Goal: Understand process/instructions: Learn how to perform a task or action

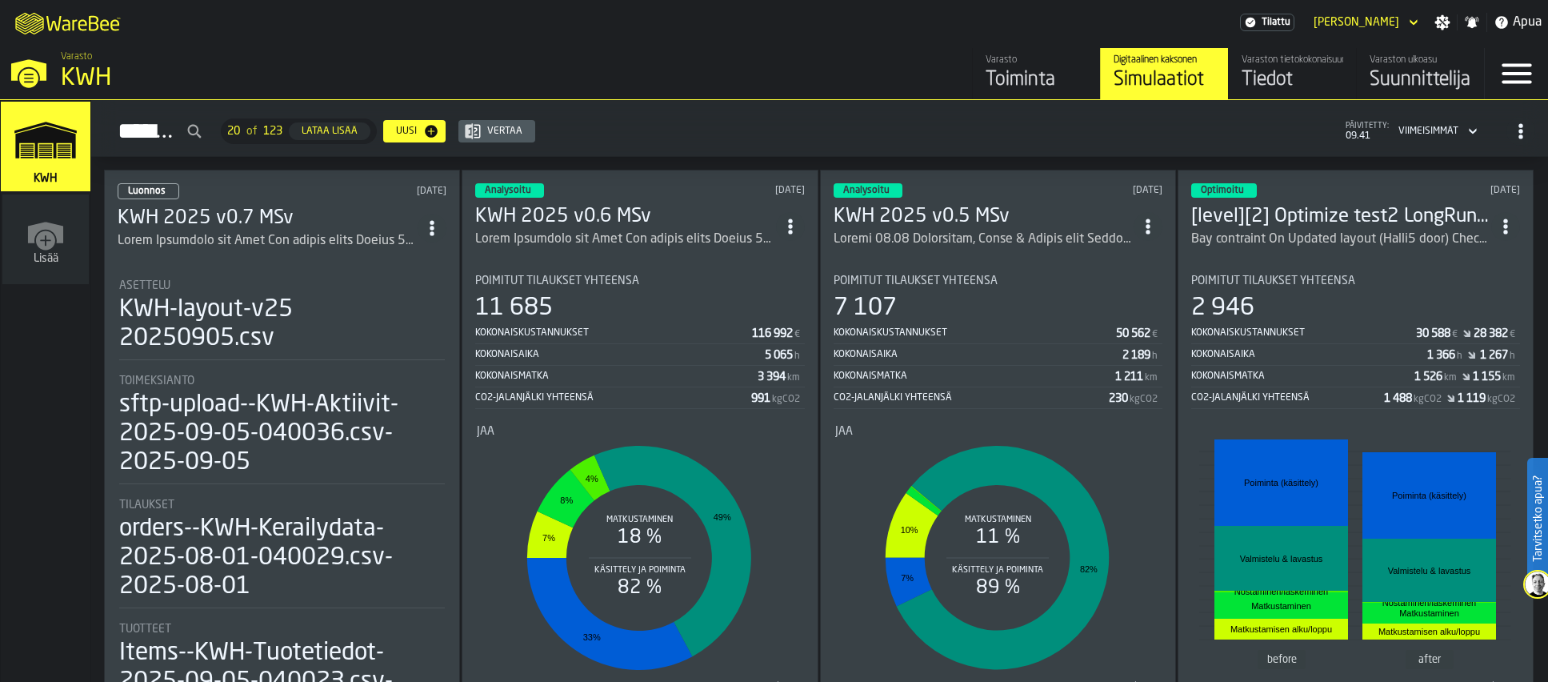
click at [601, 230] on div "ItemListCard-DashboardItemContainer" at bounding box center [625, 239] width 300 height 19
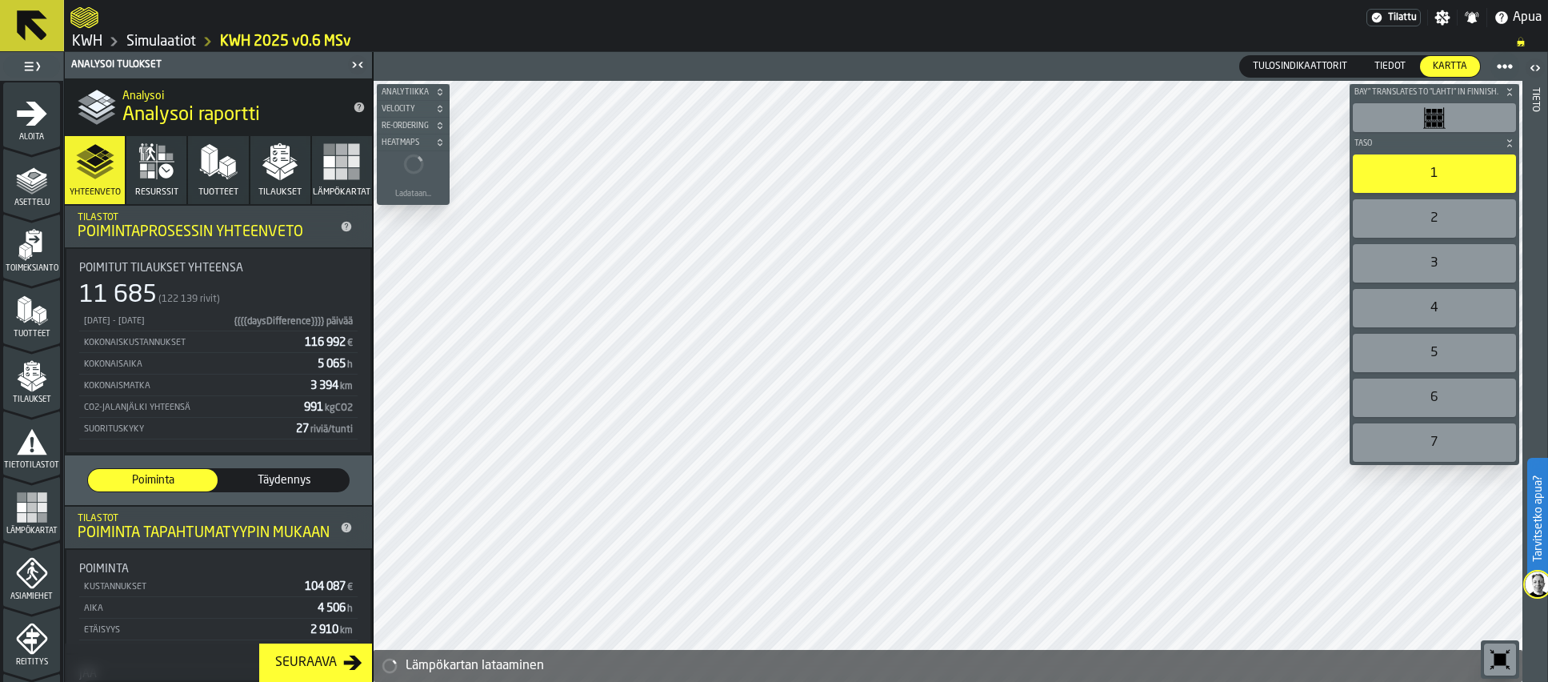
click at [39, 185] on polygon "menu Asettelu" at bounding box center [31, 186] width 31 height 10
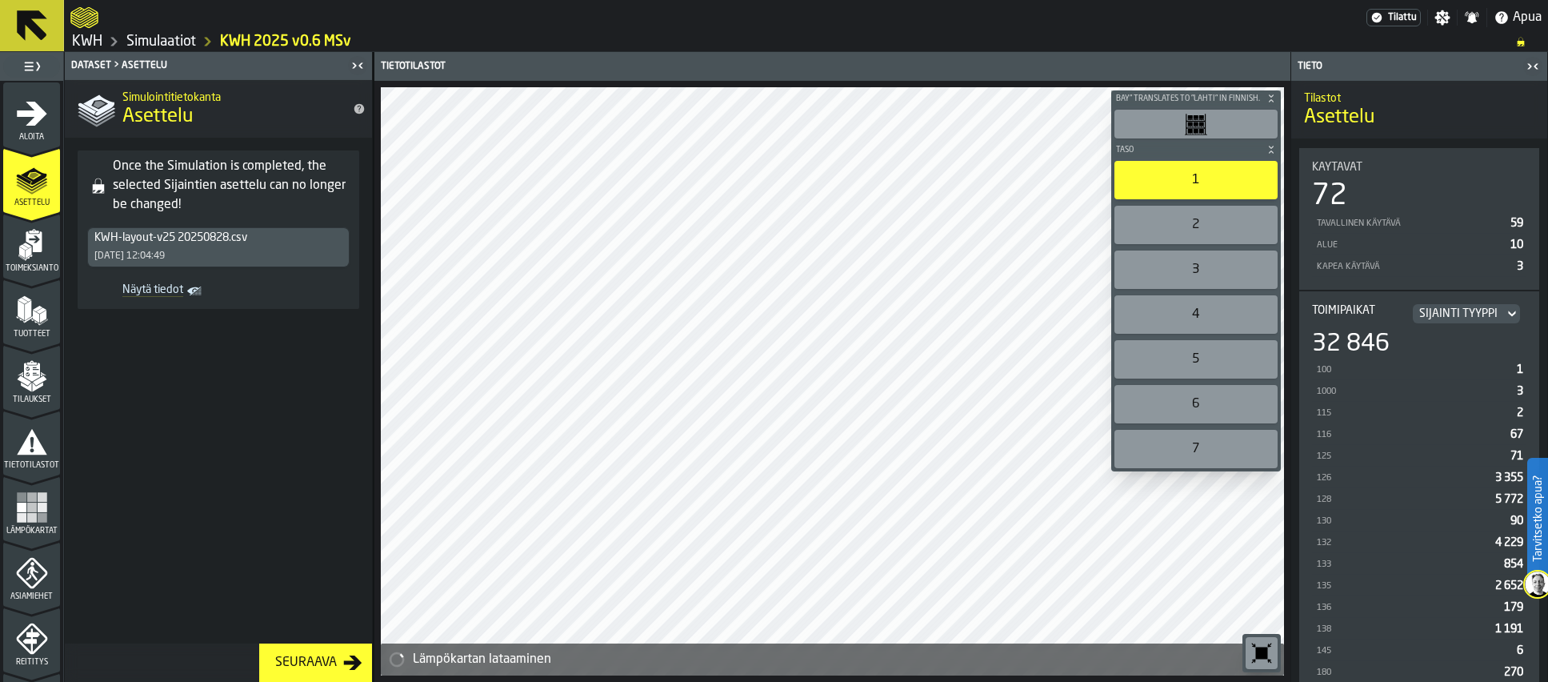
click at [34, 252] on icon "menu Toimeksianto" at bounding box center [32, 245] width 32 height 32
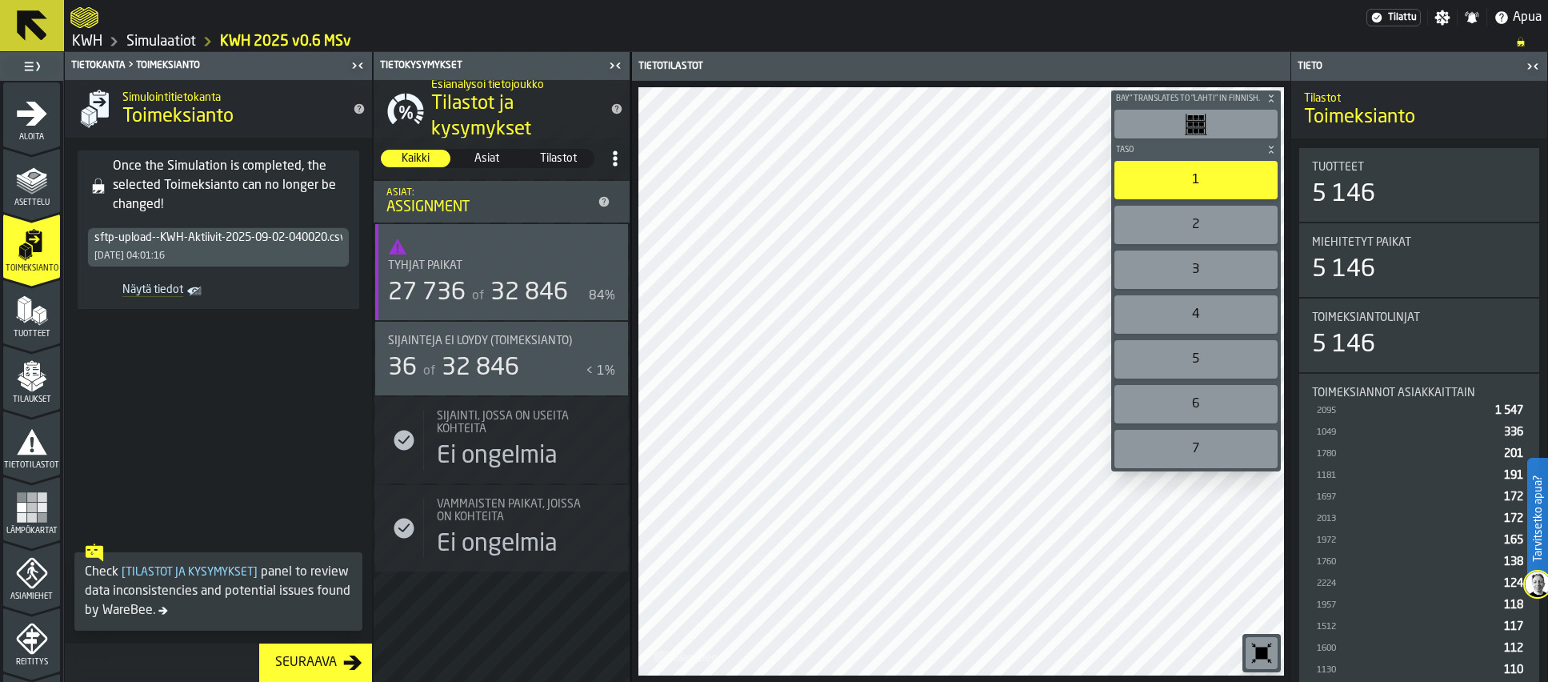
click at [41, 310] on polygon "menu Tuotteet" at bounding box center [41, 310] width 10 height 6
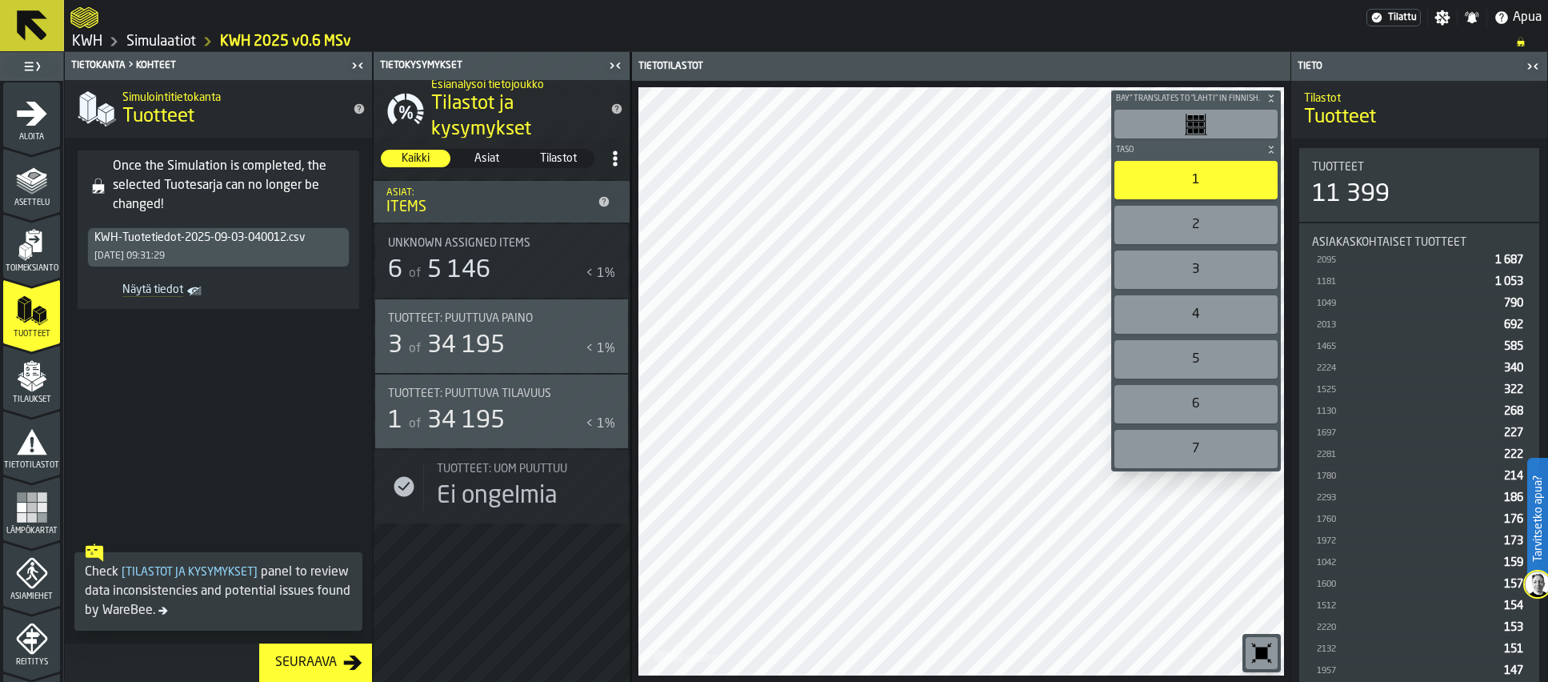
click at [36, 254] on icon "menu Toimeksianto" at bounding box center [32, 245] width 32 height 32
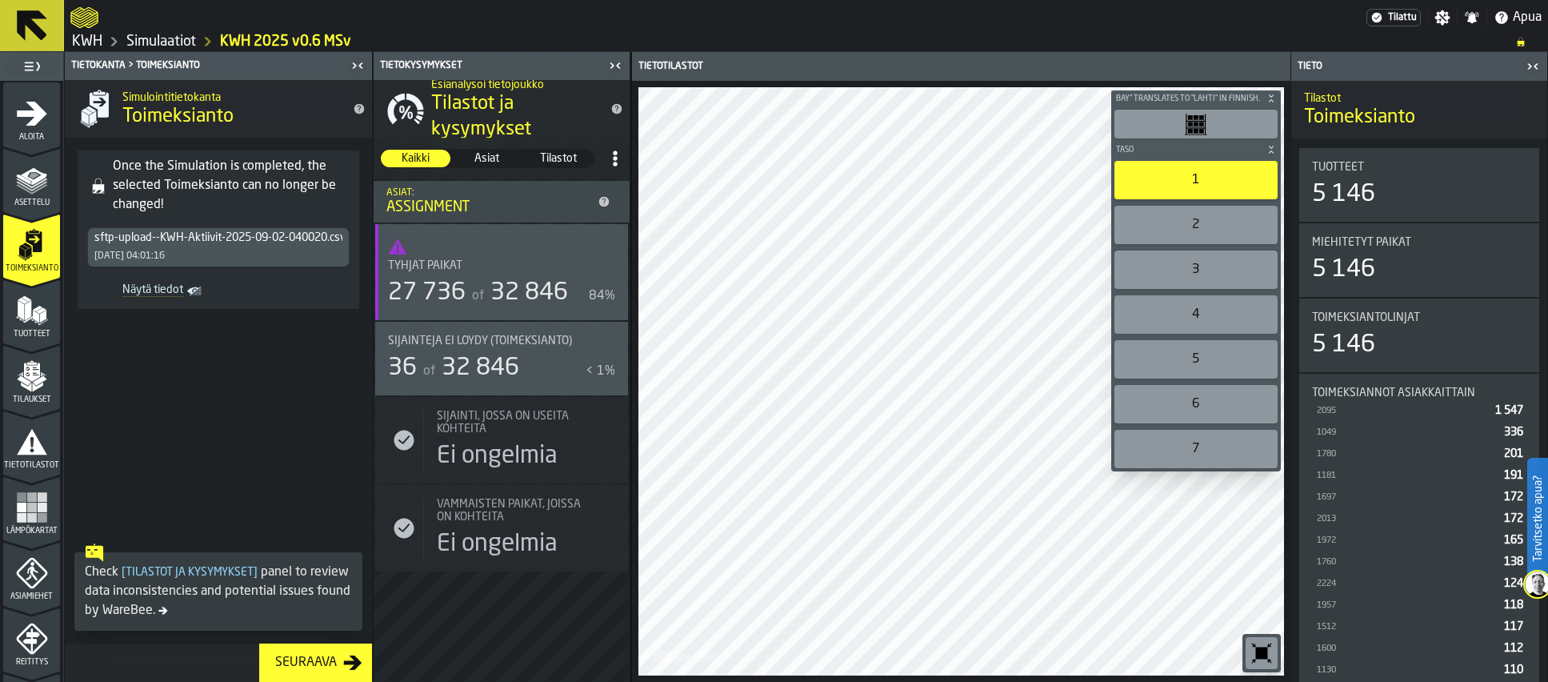
click at [32, 378] on icon "menu Tilaukset" at bounding box center [31, 371] width 16 height 18
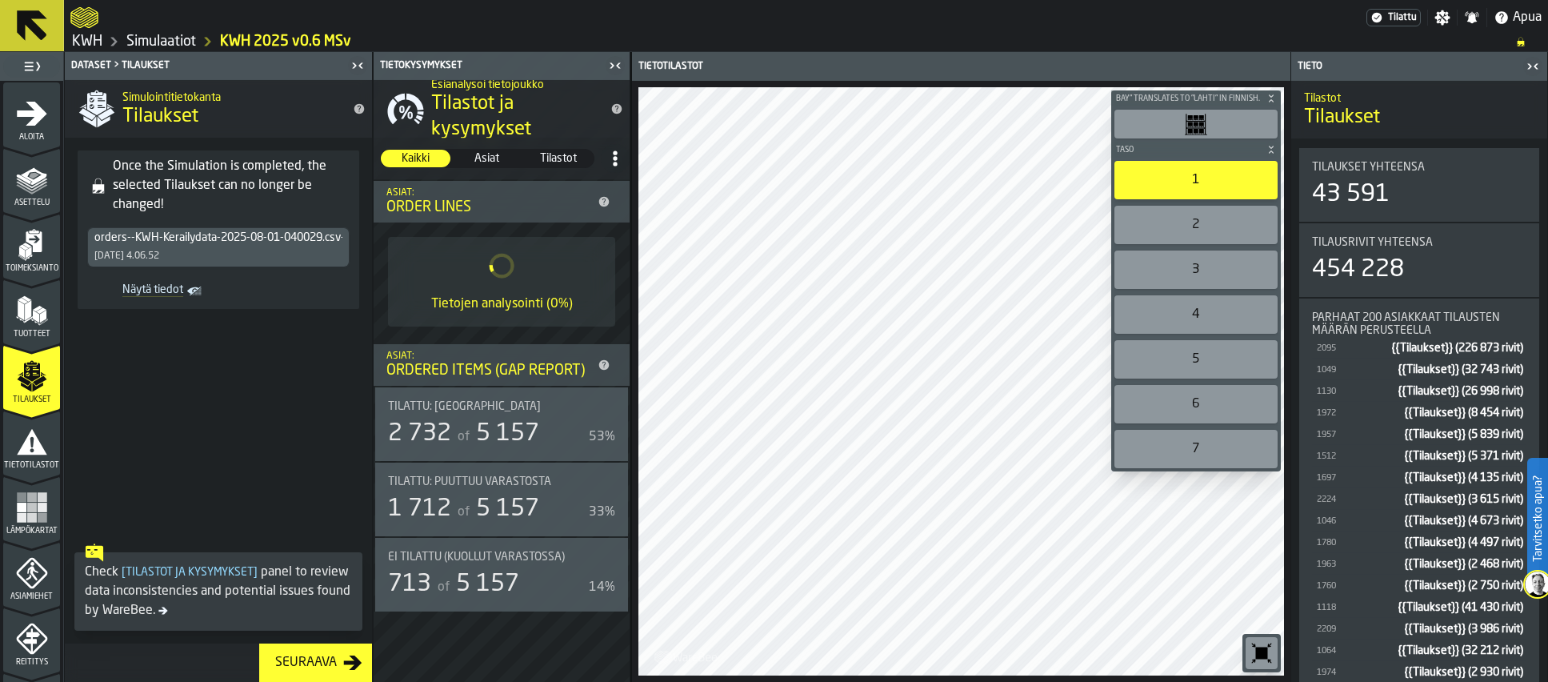
click at [1536, 66] on icon "button-toggle-Sulje minut" at bounding box center [1533, 66] width 19 height 19
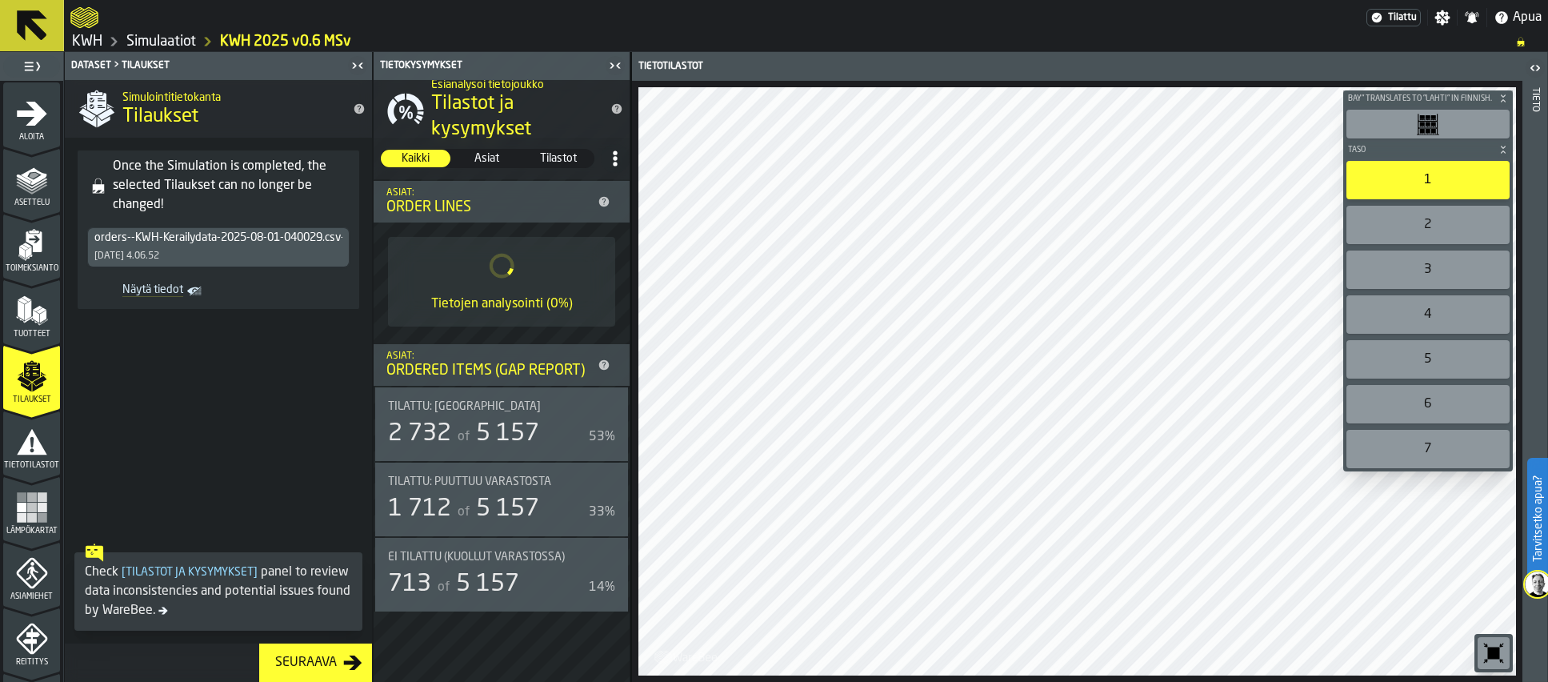
click at [16, 26] on icon at bounding box center [32, 25] width 38 height 38
